Goal: Information Seeking & Learning: Learn about a topic

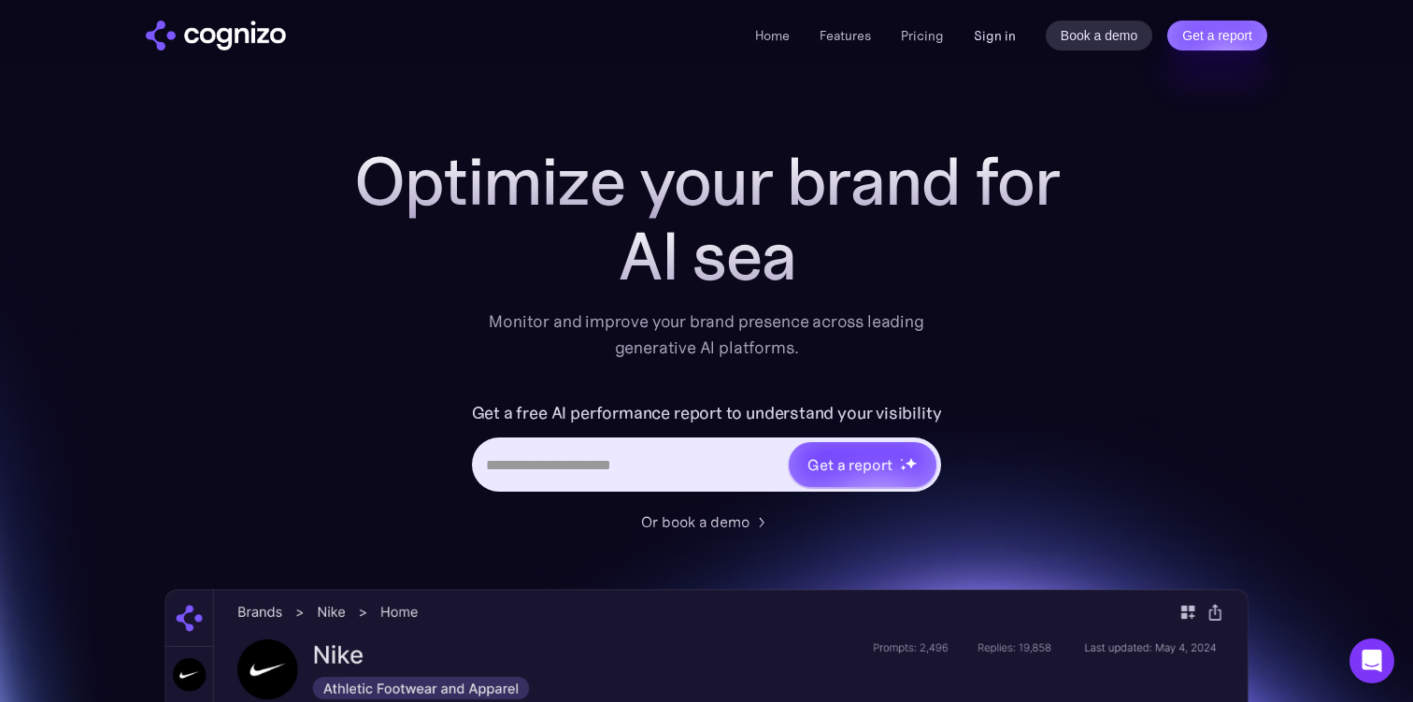
click at [995, 37] on link "Sign in" at bounding box center [995, 35] width 42 height 22
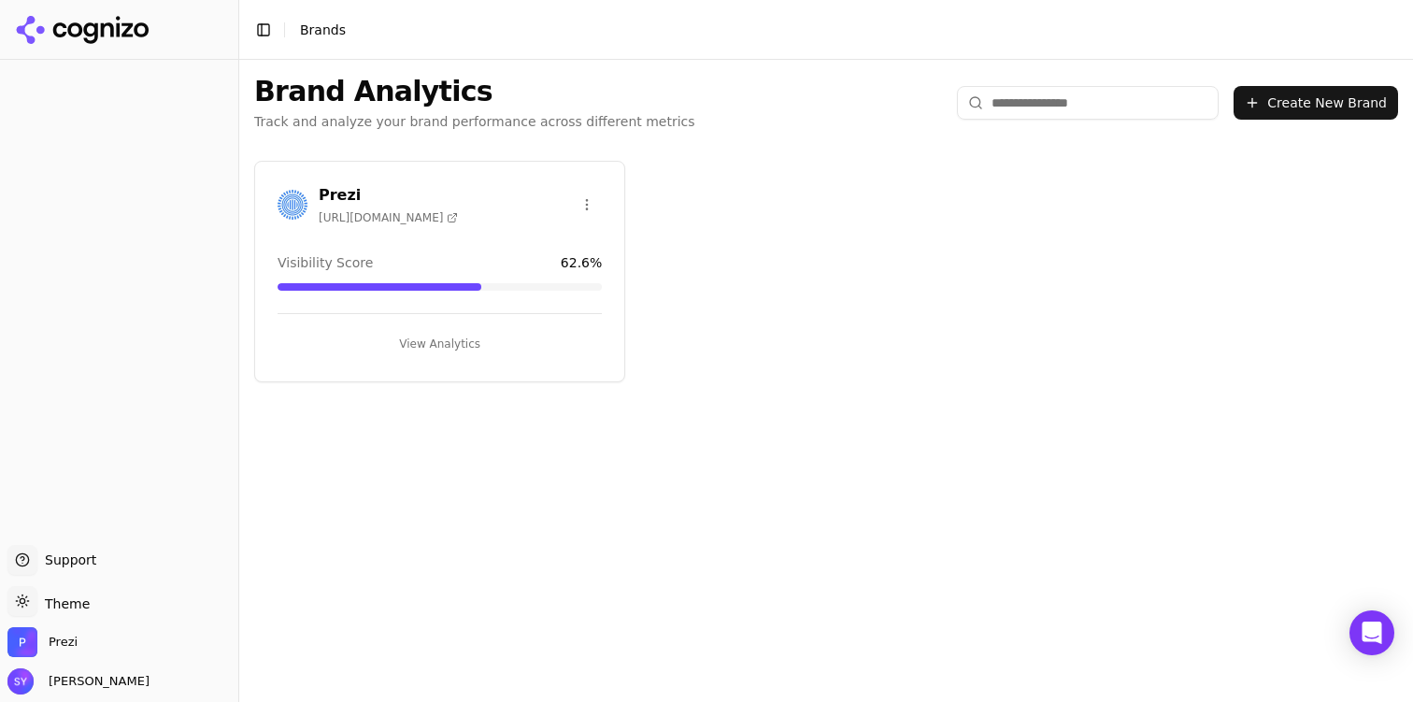
click at [437, 353] on button "View Analytics" at bounding box center [440, 344] width 324 height 30
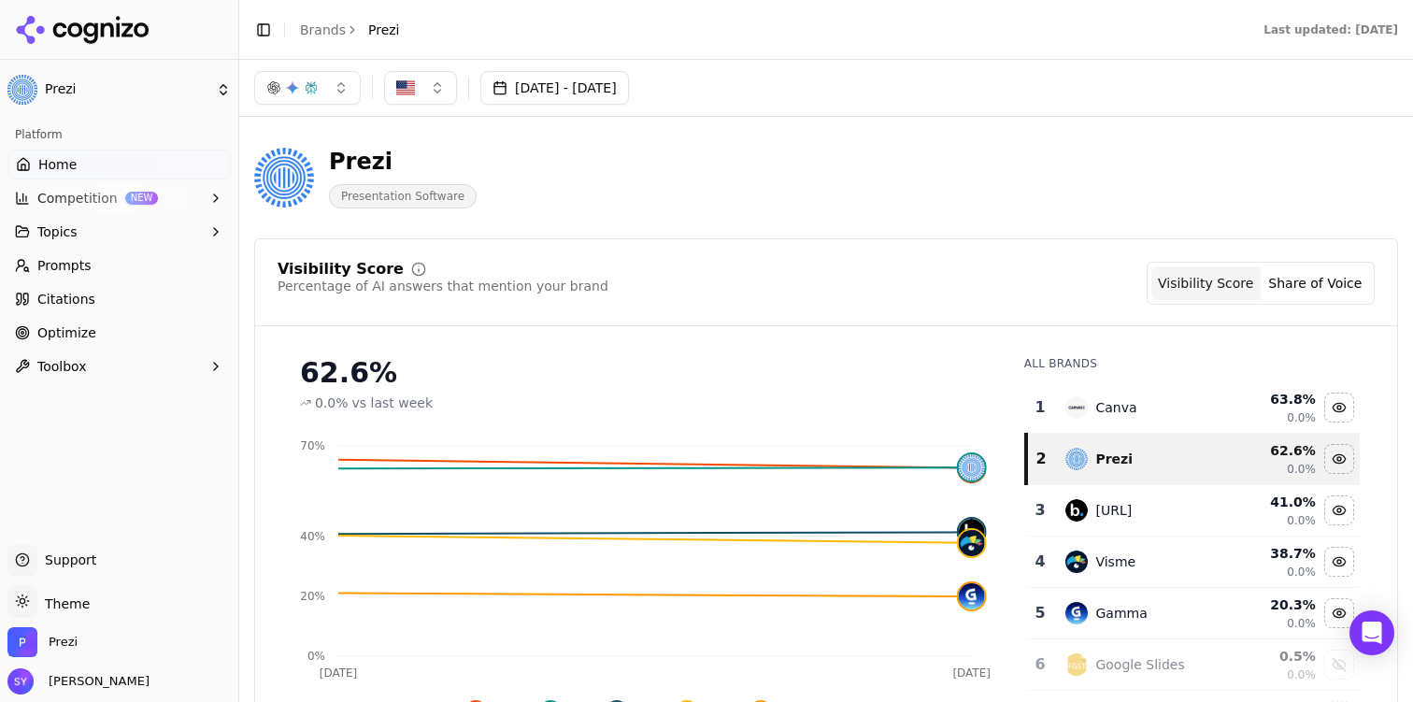
click at [866, 186] on div "Prezi Presentation Software" at bounding box center [673, 178] width 838 height 62
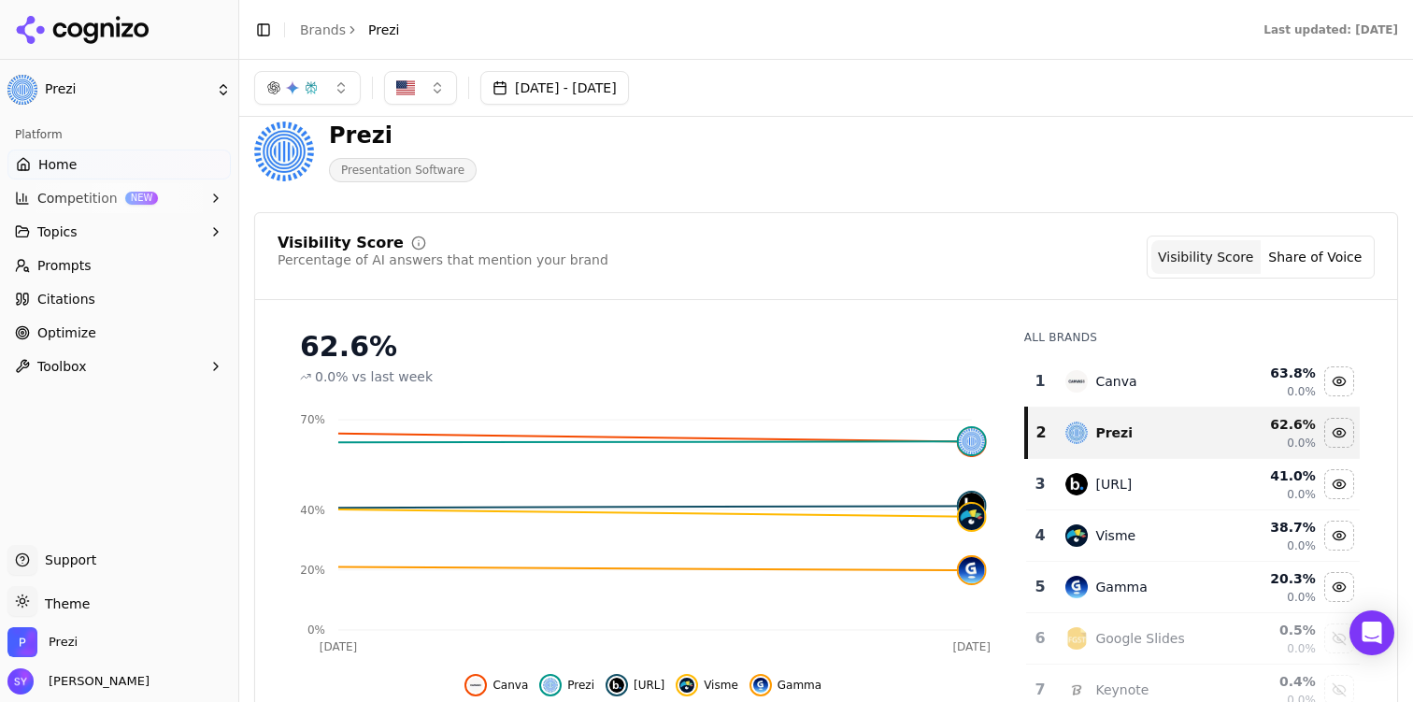
click at [165, 193] on button "Competition NEW" at bounding box center [118, 198] width 223 height 30
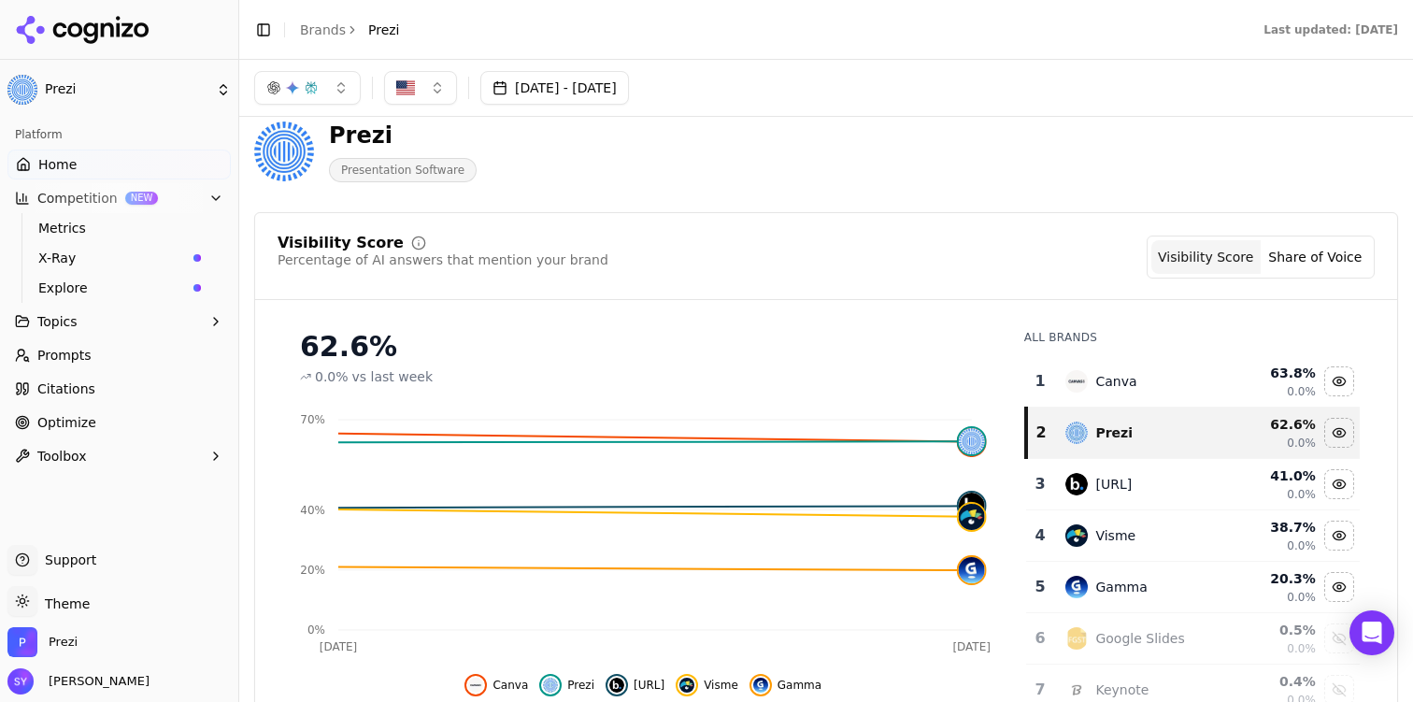
click at [152, 164] on link "Home" at bounding box center [118, 165] width 223 height 30
click at [1107, 117] on div "Prezi Presentation Software" at bounding box center [826, 152] width 1144 height 92
click at [1208, 116] on div "[DATE] - [DATE]" at bounding box center [826, 88] width 1174 height 57
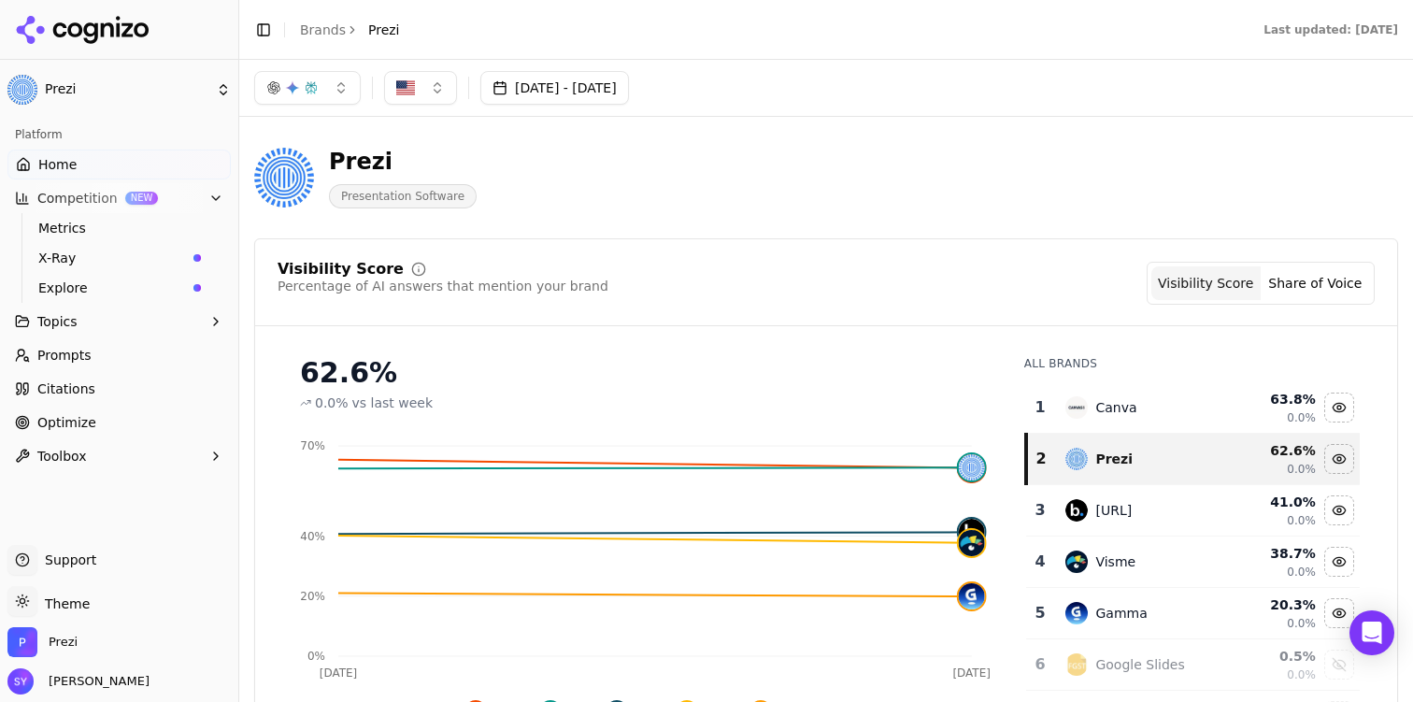
click at [124, 167] on link "Home" at bounding box center [118, 165] width 223 height 30
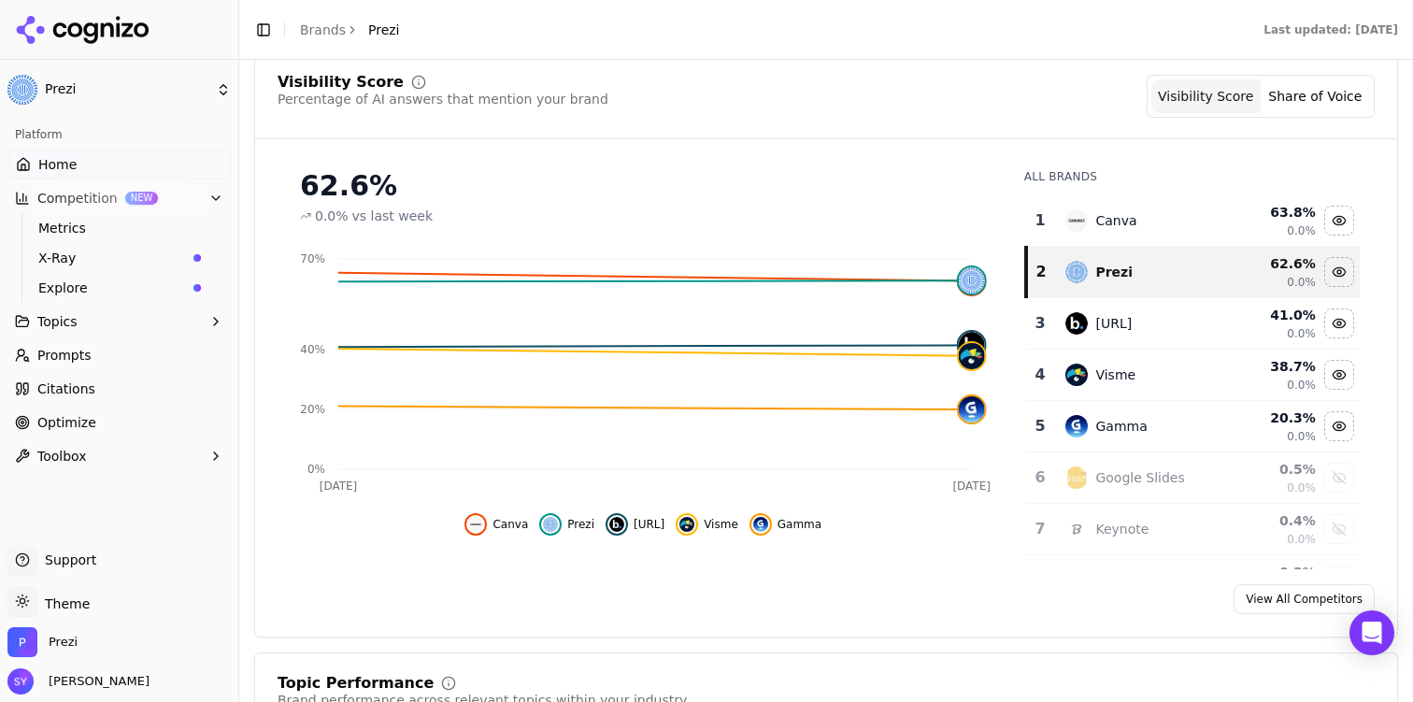
scroll to position [196, 0]
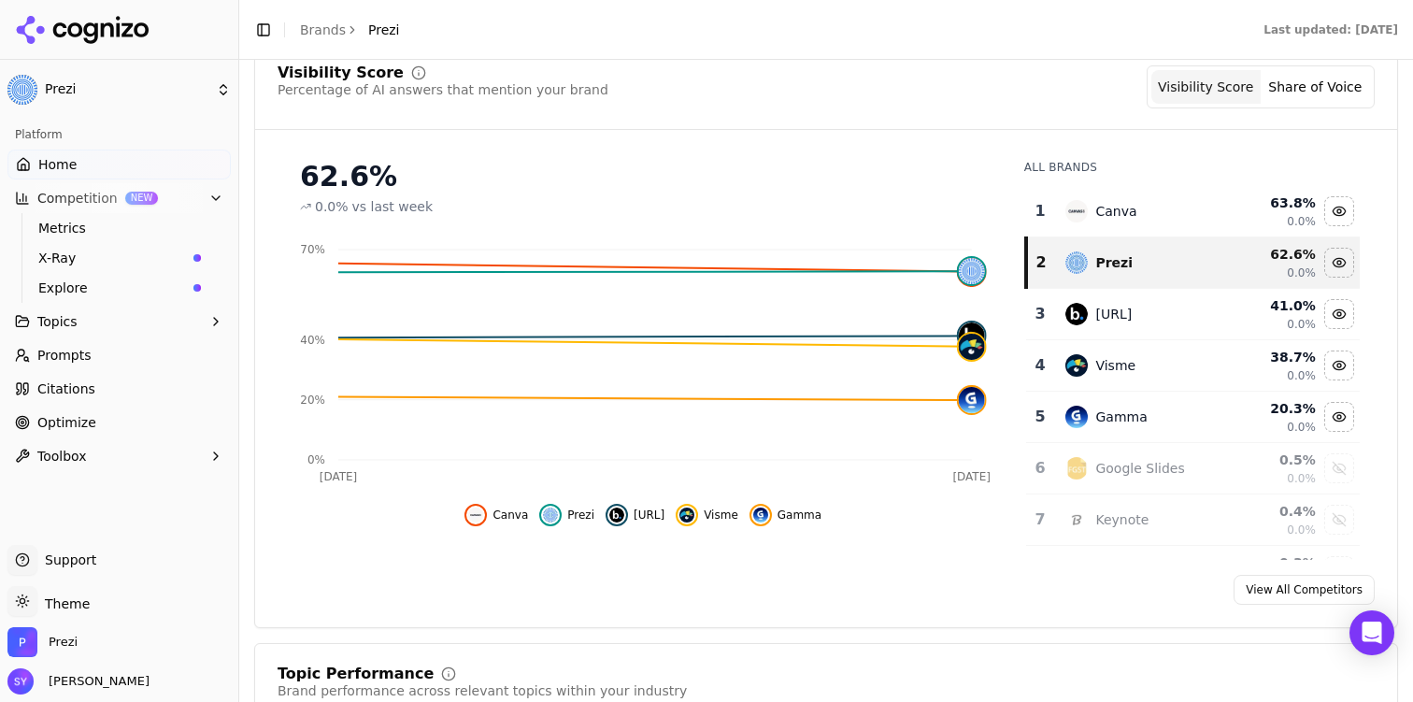
click at [98, 328] on button "Topics" at bounding box center [118, 322] width 223 height 30
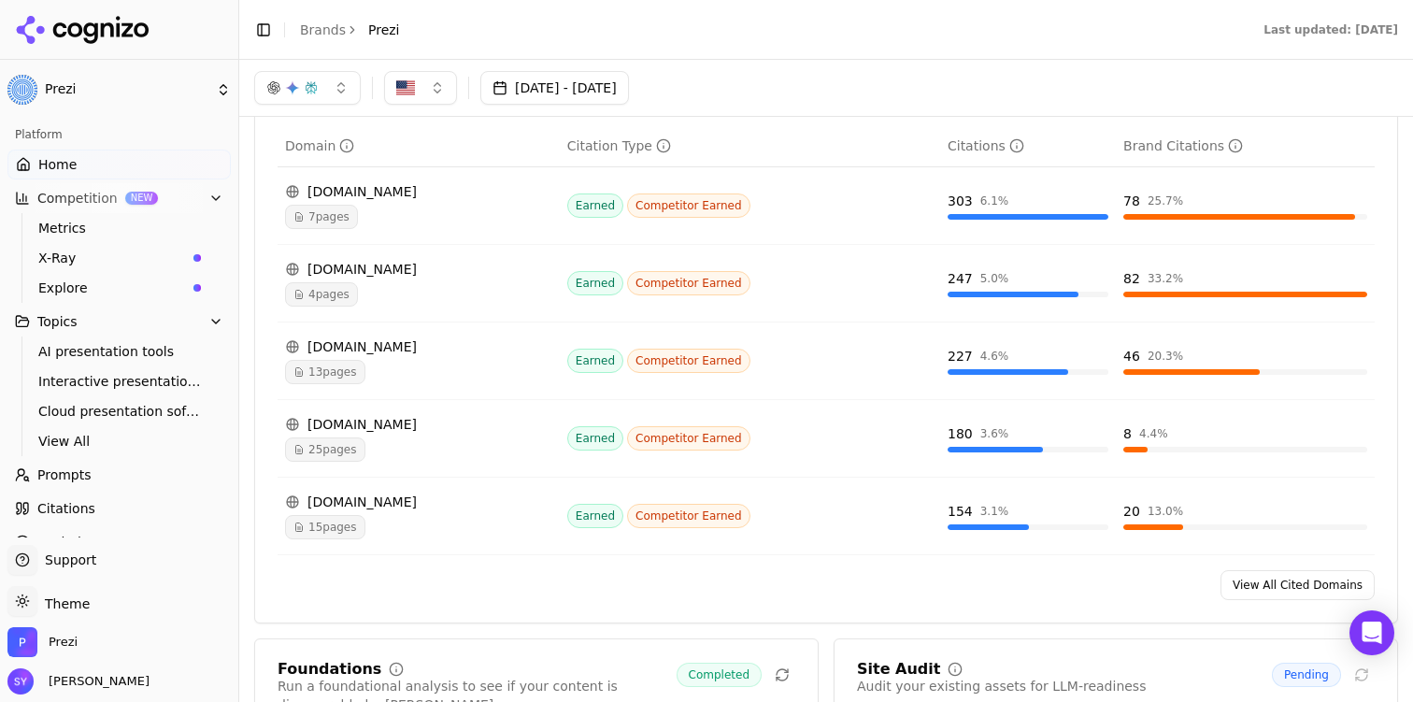
scroll to position [1736, 0]
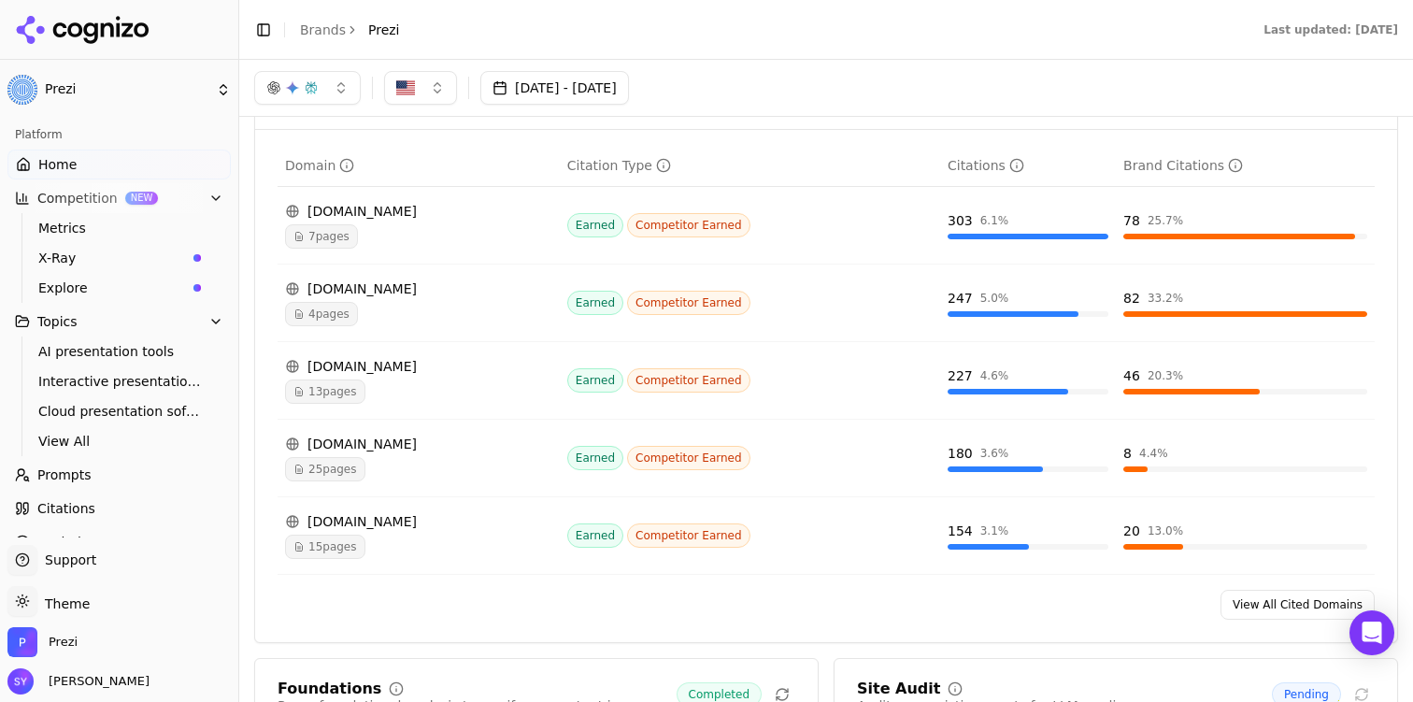
click at [664, 168] on icon "Data table" at bounding box center [664, 166] width 0 height 3
click at [671, 170] on icon "Data table" at bounding box center [663, 165] width 15 height 15
click at [671, 172] on icon "Data table" at bounding box center [663, 165] width 15 height 15
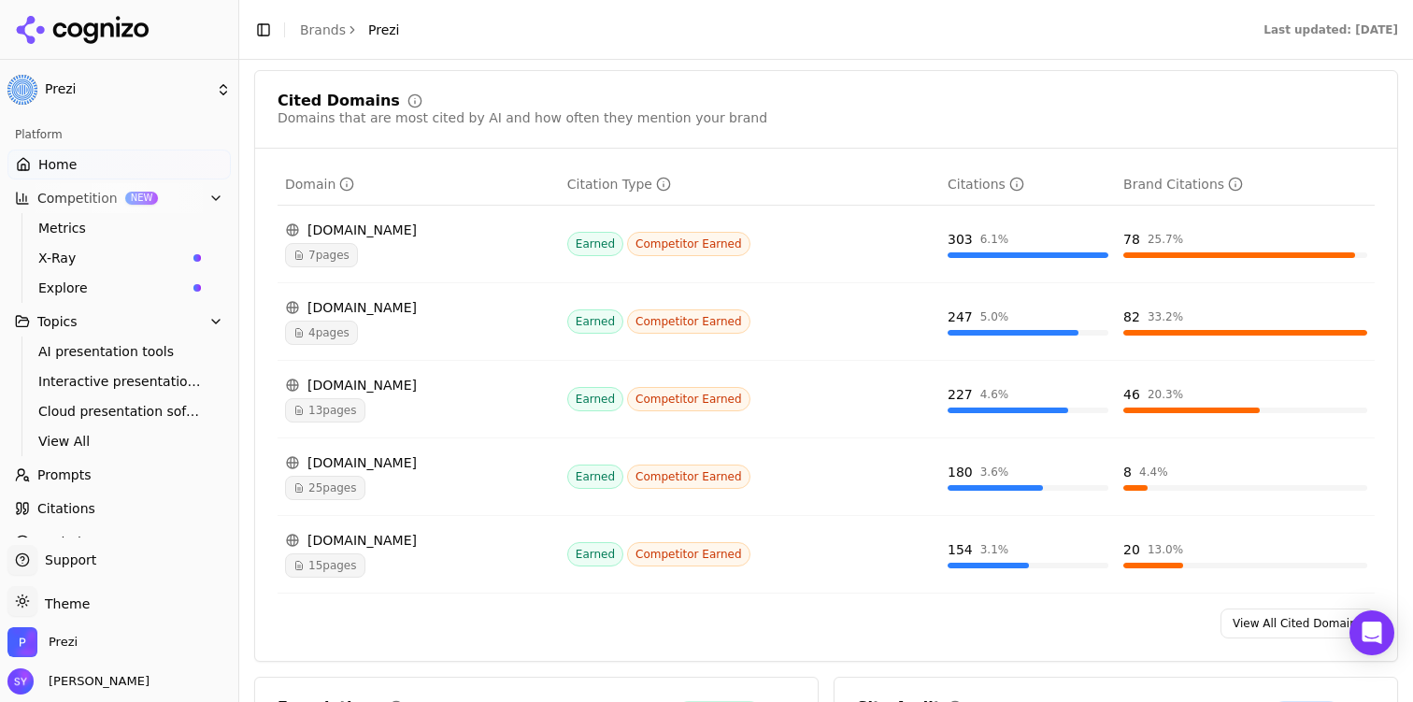
scroll to position [1731, 0]
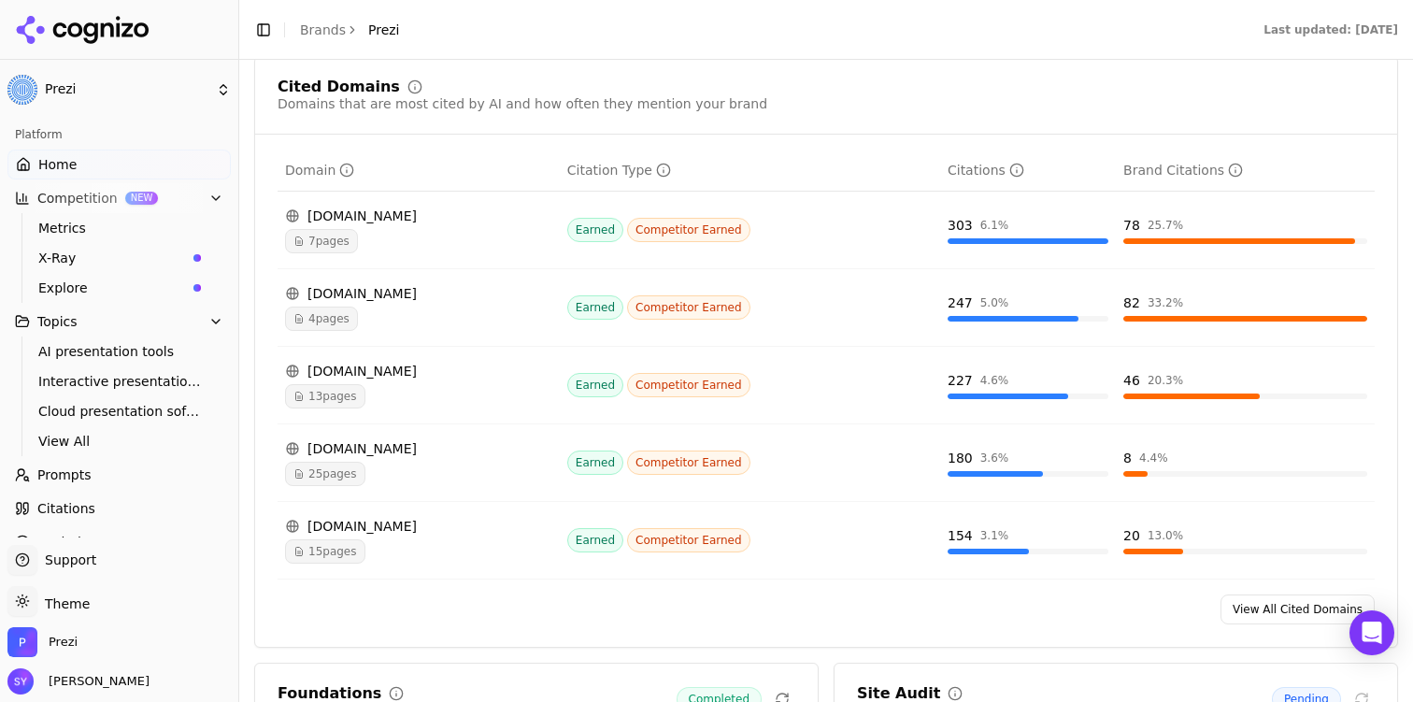
click at [335, 247] on span "7 pages" at bounding box center [321, 241] width 73 height 24
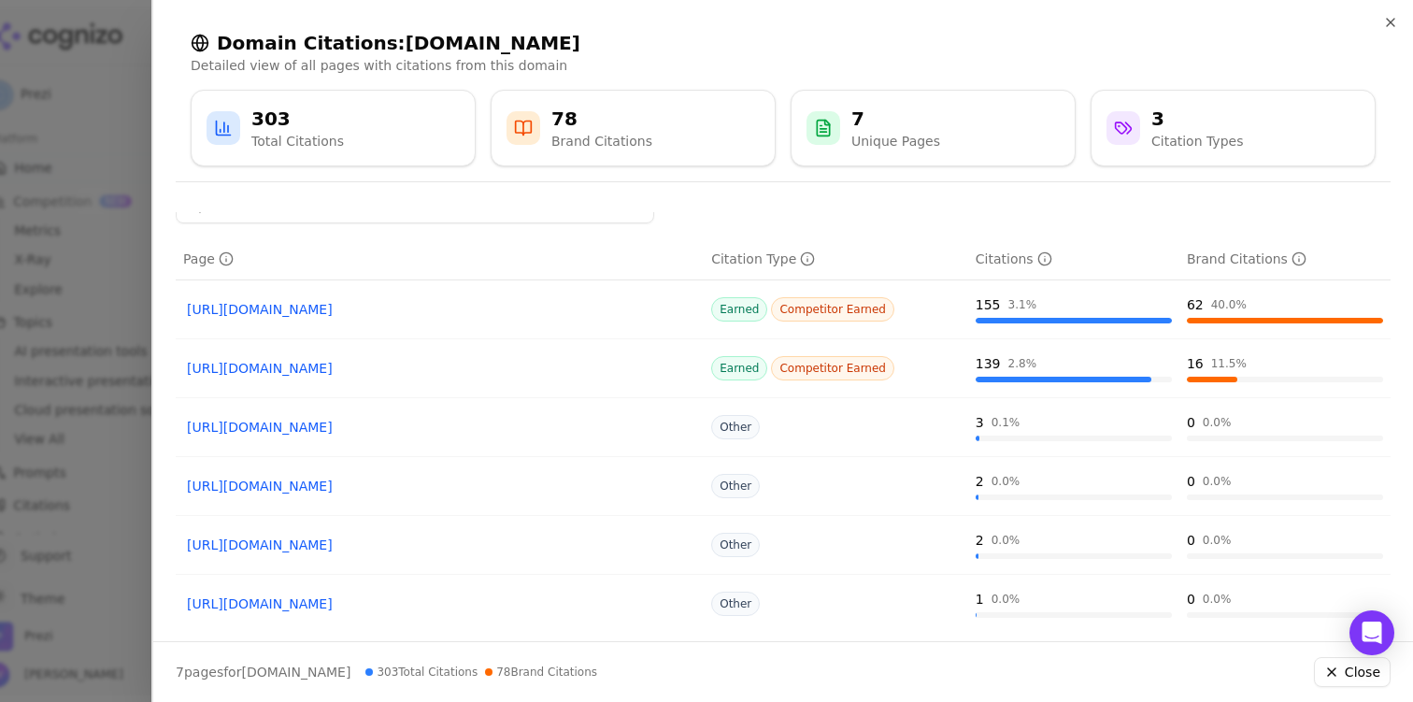
scroll to position [0, 0]
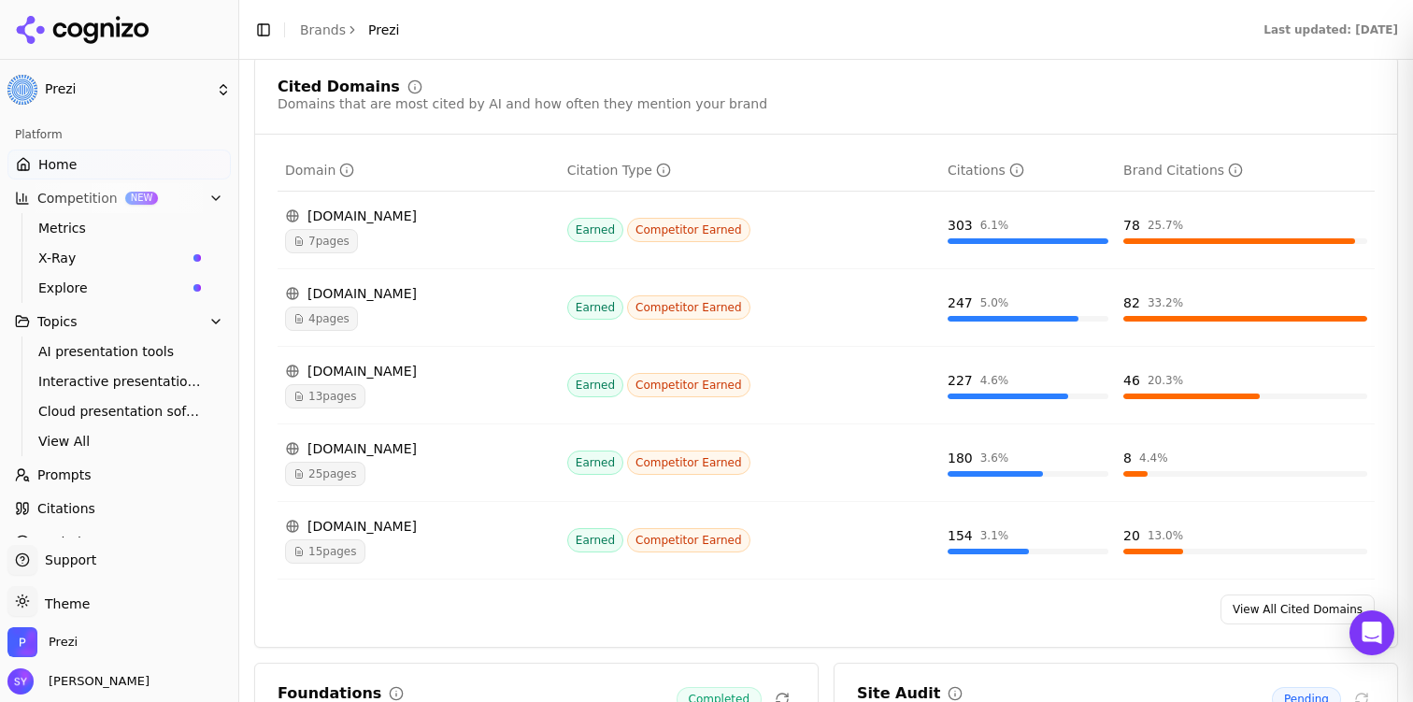
click at [35, 209] on div at bounding box center [706, 351] width 1413 height 702
click at [120, 163] on link "Home" at bounding box center [118, 165] width 223 height 30
click at [157, 169] on link "Home" at bounding box center [118, 165] width 223 height 30
click at [99, 161] on link "Home" at bounding box center [118, 165] width 223 height 30
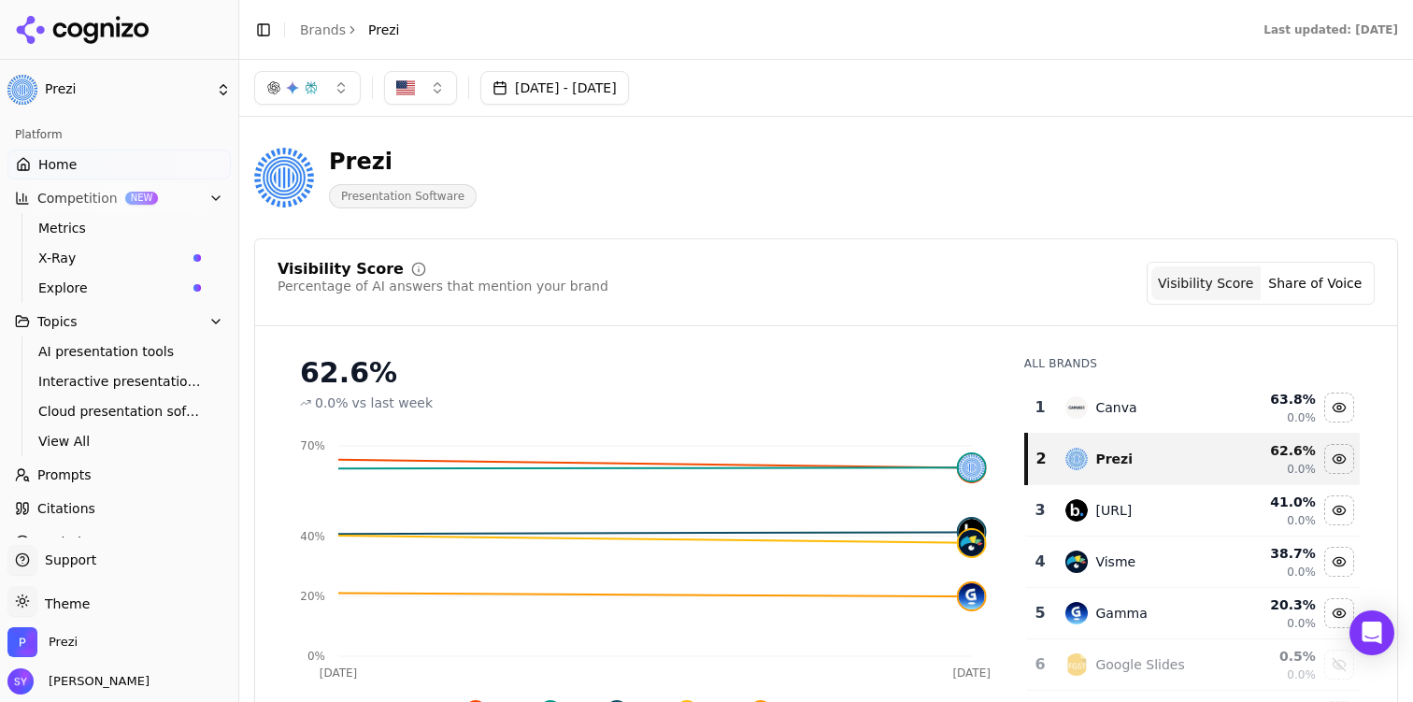
click at [326, 88] on button "button" at bounding box center [307, 88] width 107 height 34
click at [580, 166] on div "Prezi Presentation Software" at bounding box center [673, 178] width 838 height 62
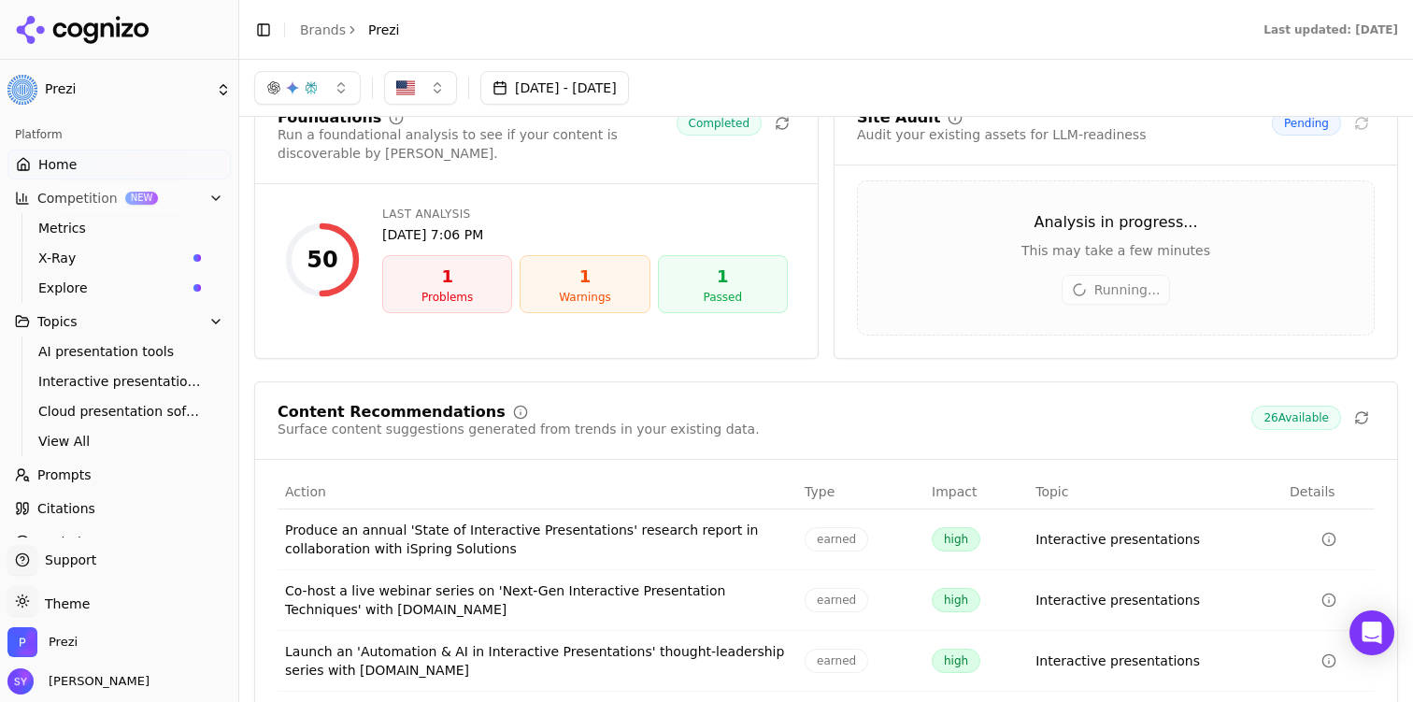
scroll to position [2297, 0]
